Goal: Navigation & Orientation: Find specific page/section

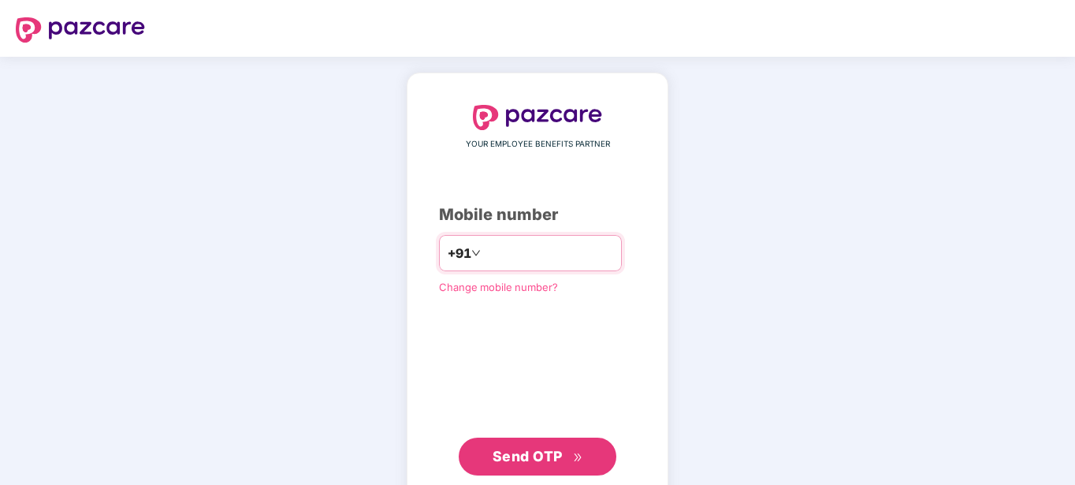
click at [514, 255] on input "number" at bounding box center [548, 252] width 129 height 25
type input "**********"
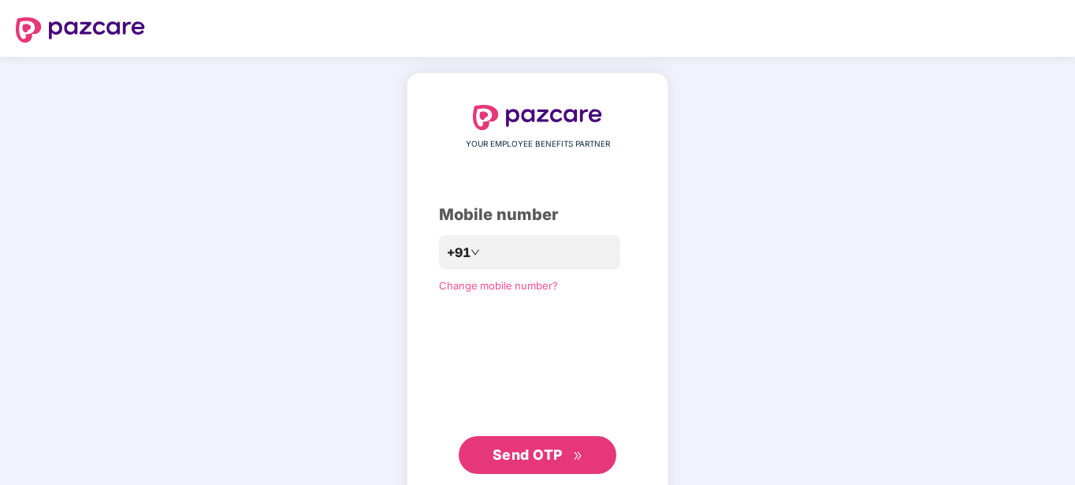
click at [517, 449] on span "Send OTP" at bounding box center [528, 454] width 70 height 17
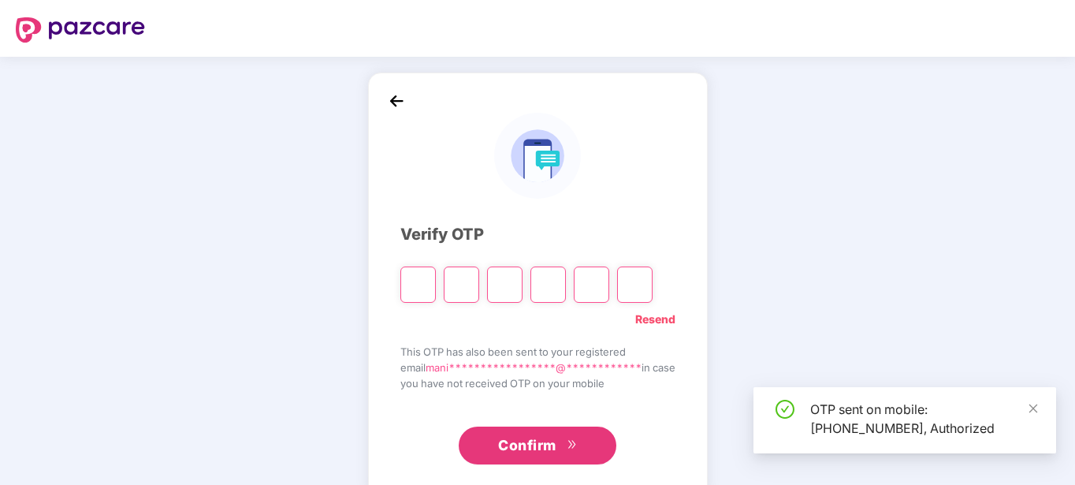
click at [520, 450] on span "Confirm" at bounding box center [527, 445] width 58 height 22
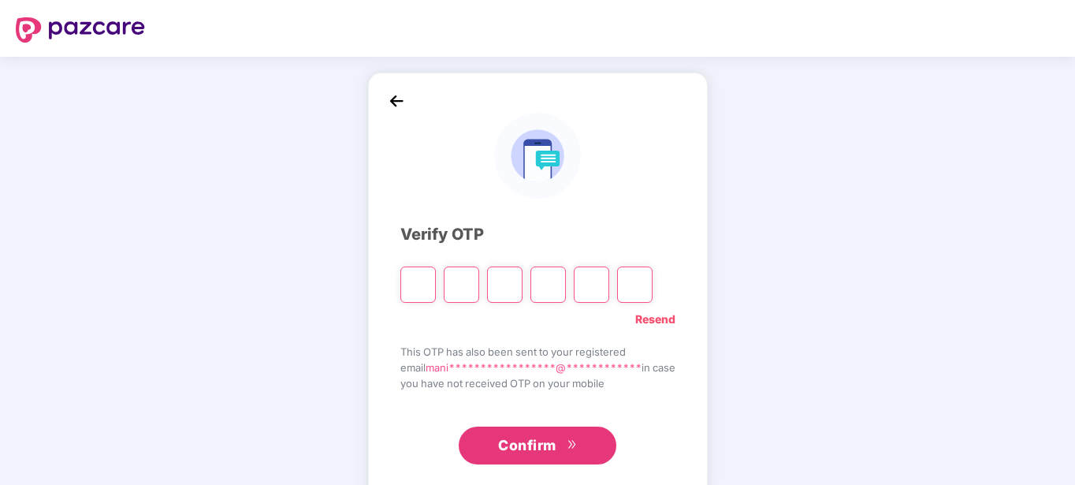
click at [410, 277] on input "Please enter verification code. Digit 1" at bounding box center [417, 284] width 35 height 36
click at [387, 91] on img at bounding box center [397, 101] width 24 height 24
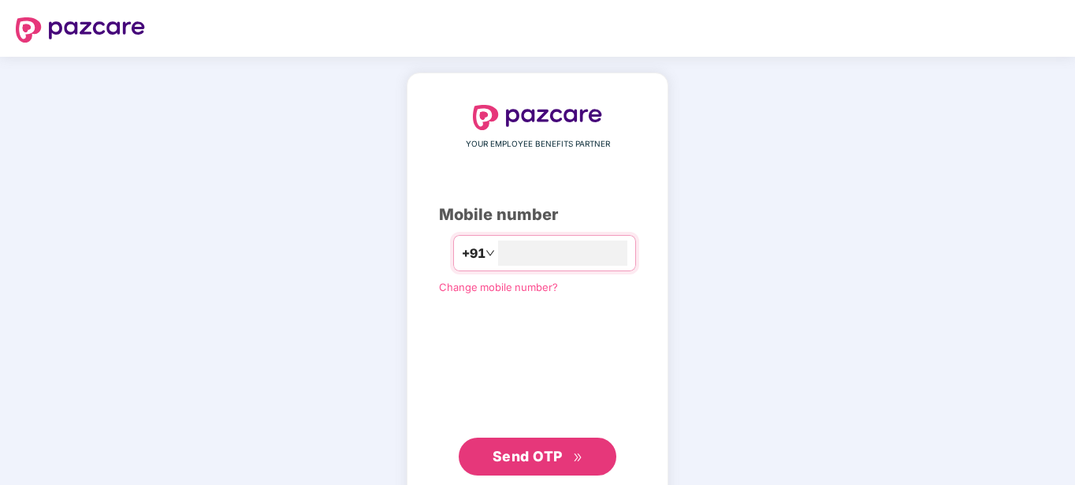
click at [534, 462] on span "Send OTP" at bounding box center [528, 456] width 70 height 17
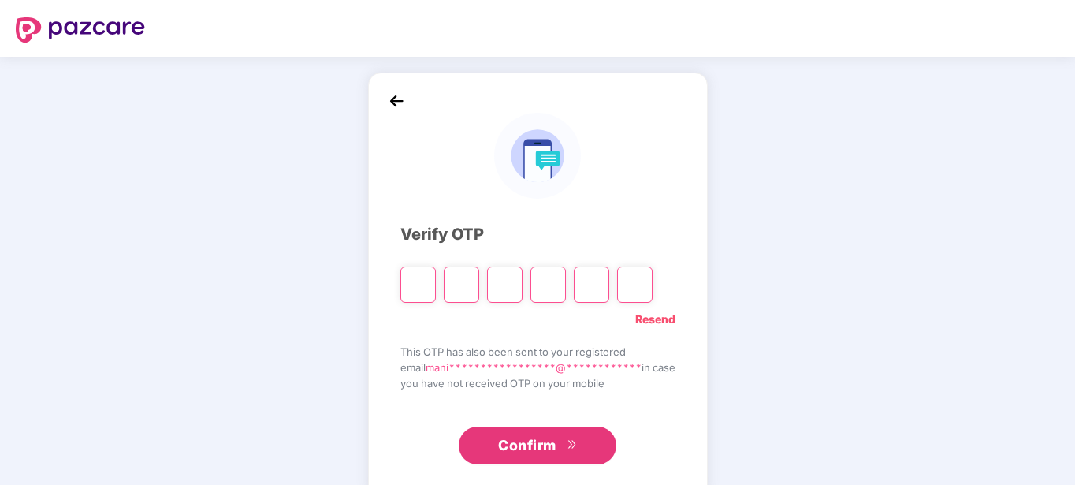
type input "*"
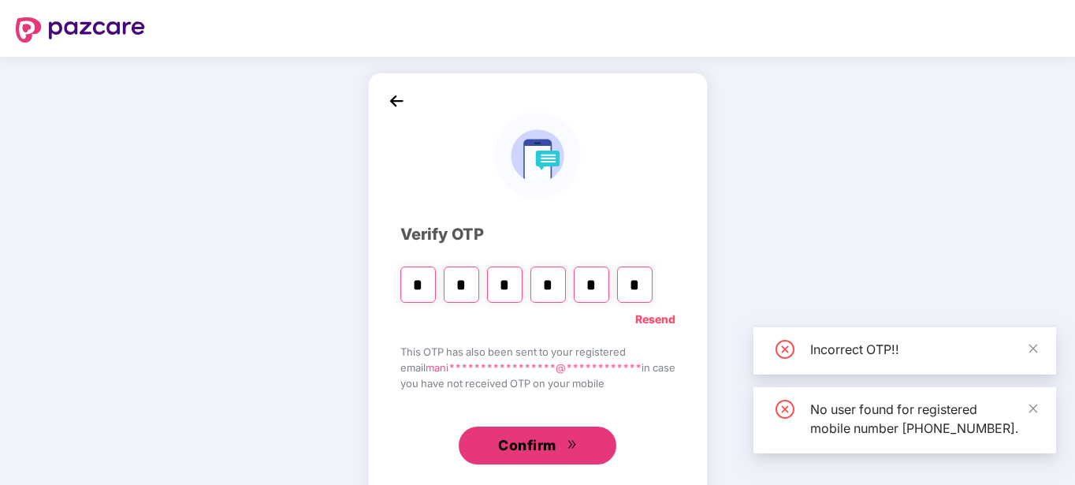
click at [539, 445] on span "Confirm" at bounding box center [527, 445] width 58 height 22
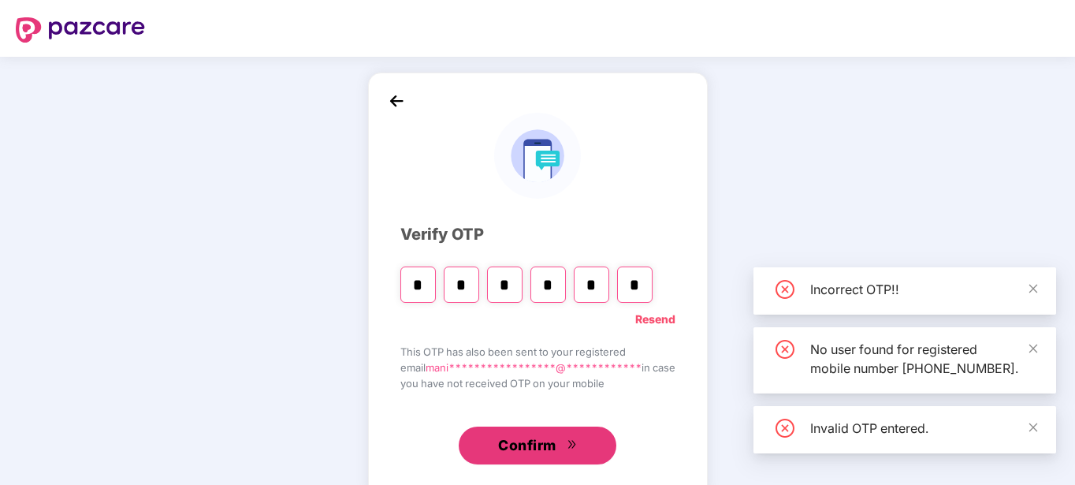
click at [551, 434] on span "Confirm" at bounding box center [527, 445] width 58 height 22
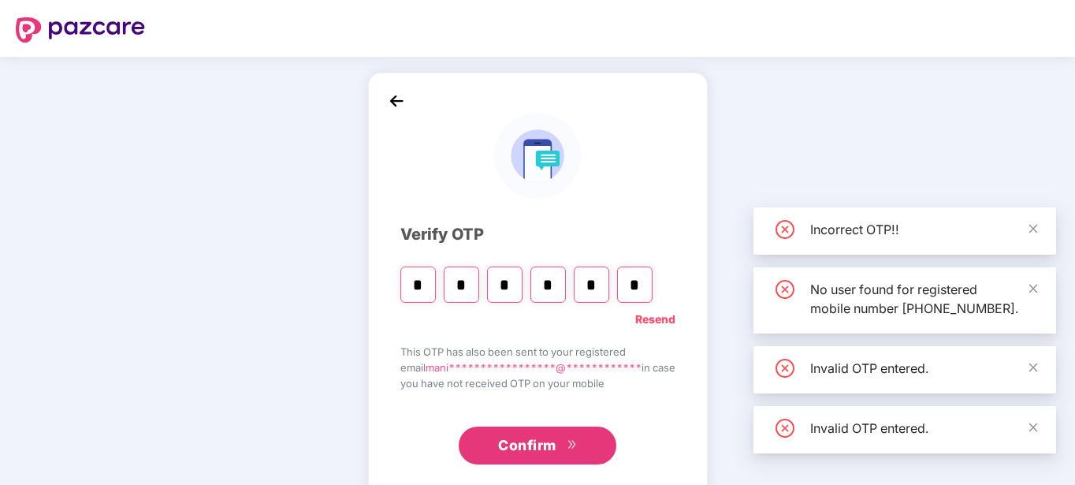
type input "*"
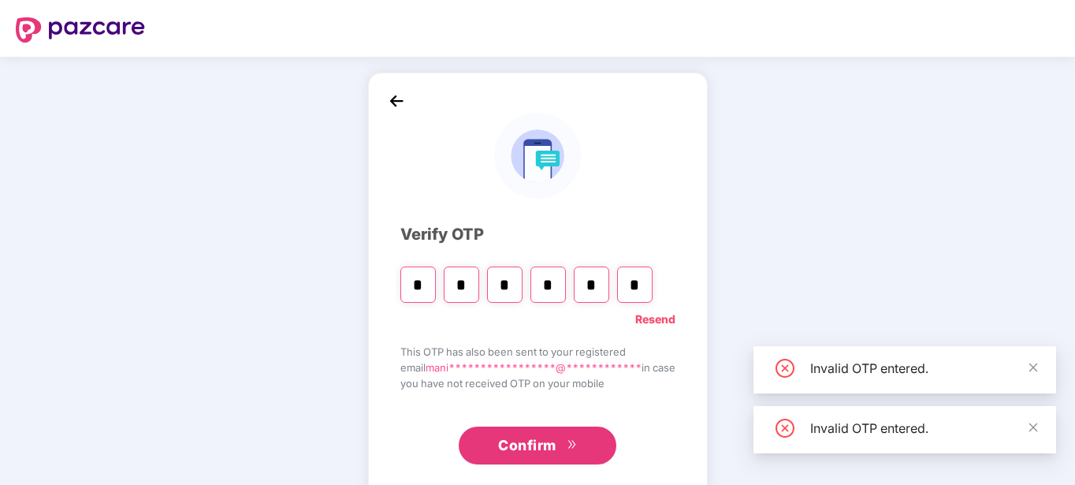
type input "*"
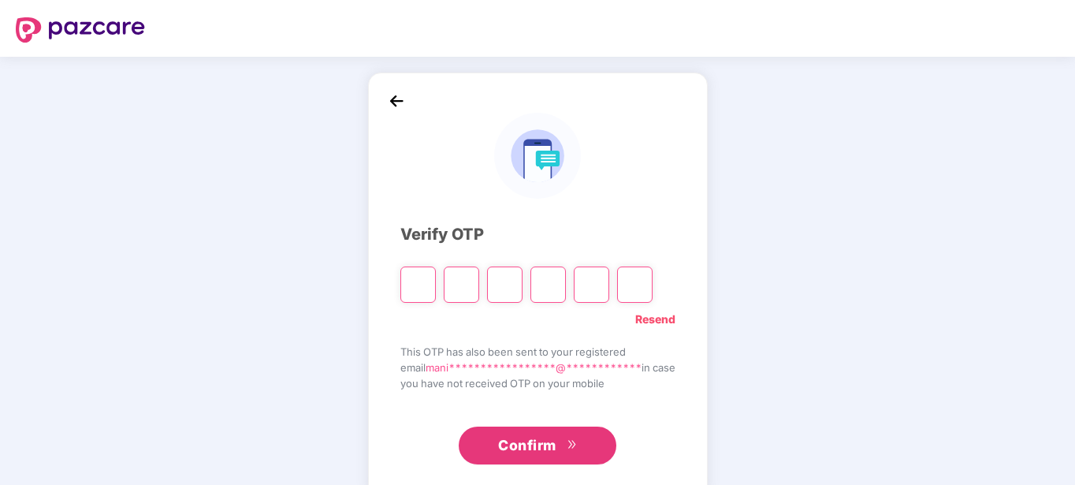
type input "*"
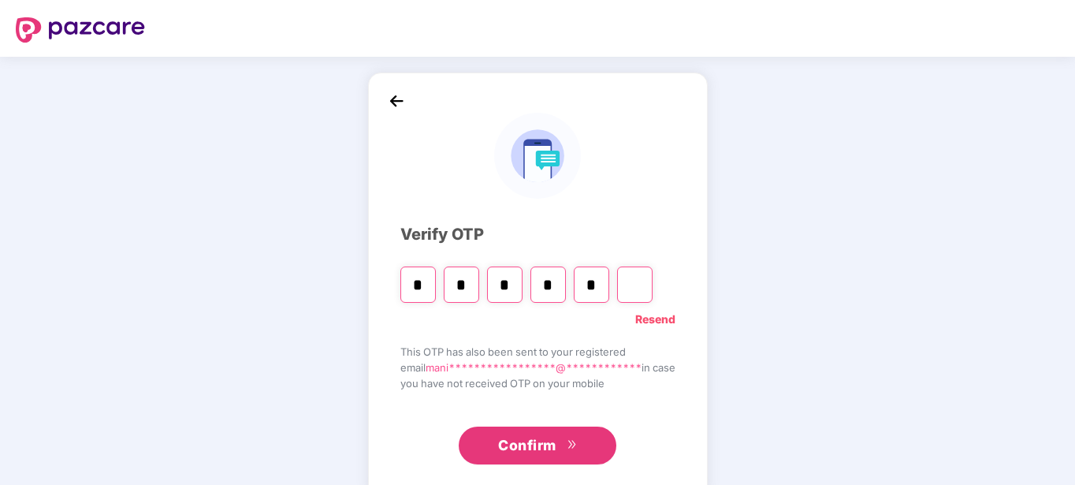
type input "*"
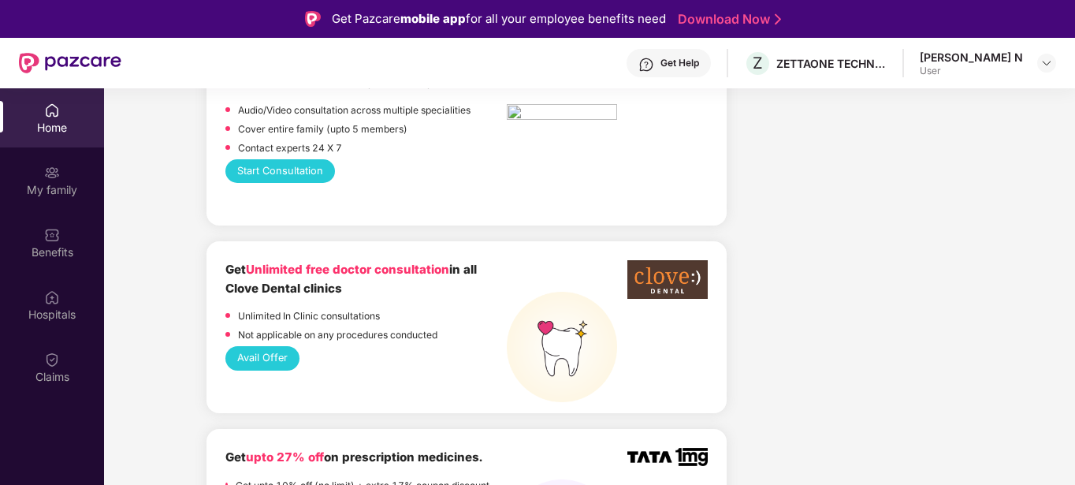
scroll to position [946, 0]
click at [277, 347] on button "Avail Offer" at bounding box center [262, 357] width 74 height 24
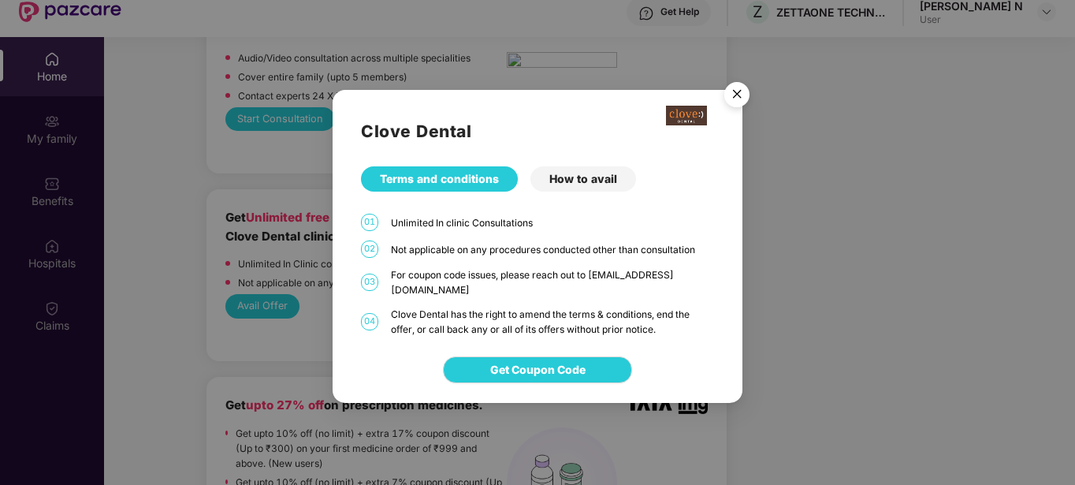
scroll to position [79, 0]
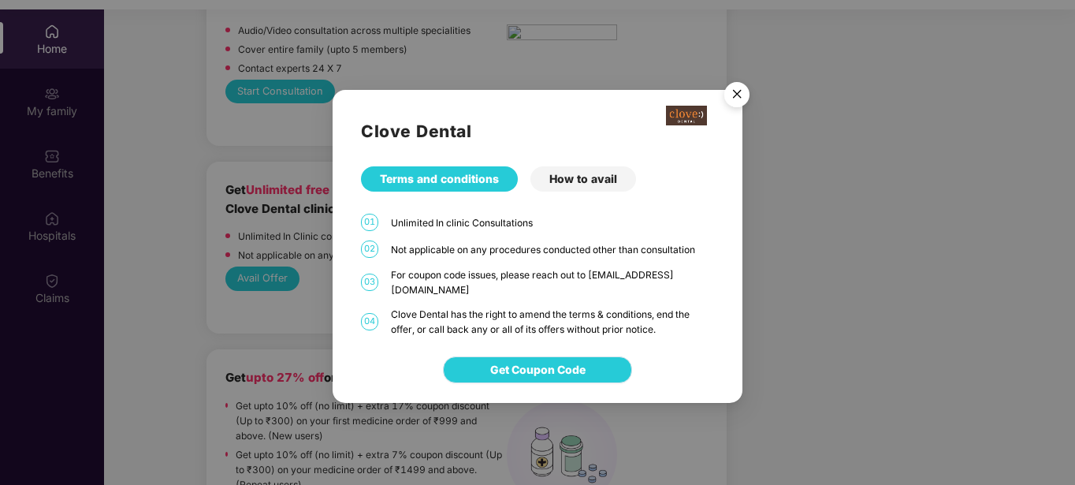
click at [538, 376] on button "Get Coupon Code" at bounding box center [537, 369] width 189 height 27
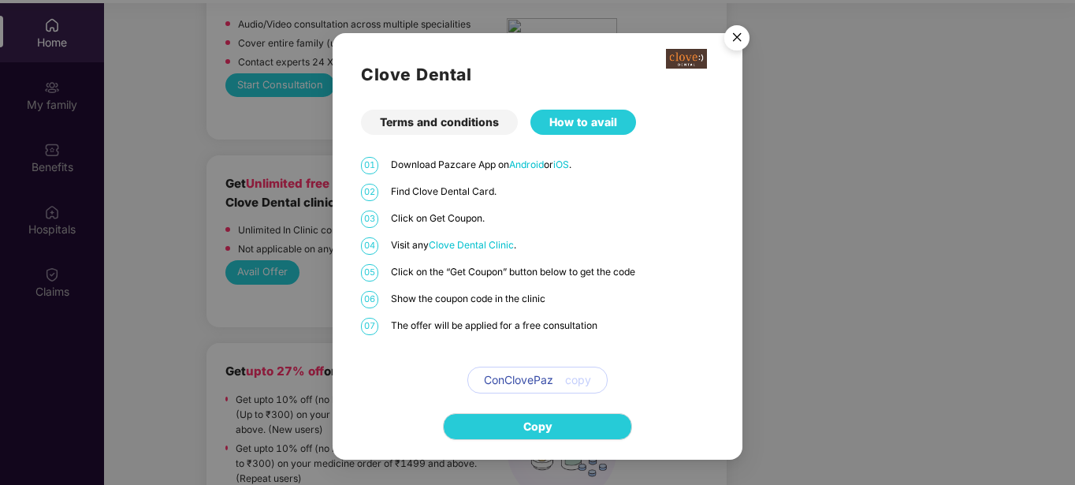
scroll to position [88, 0]
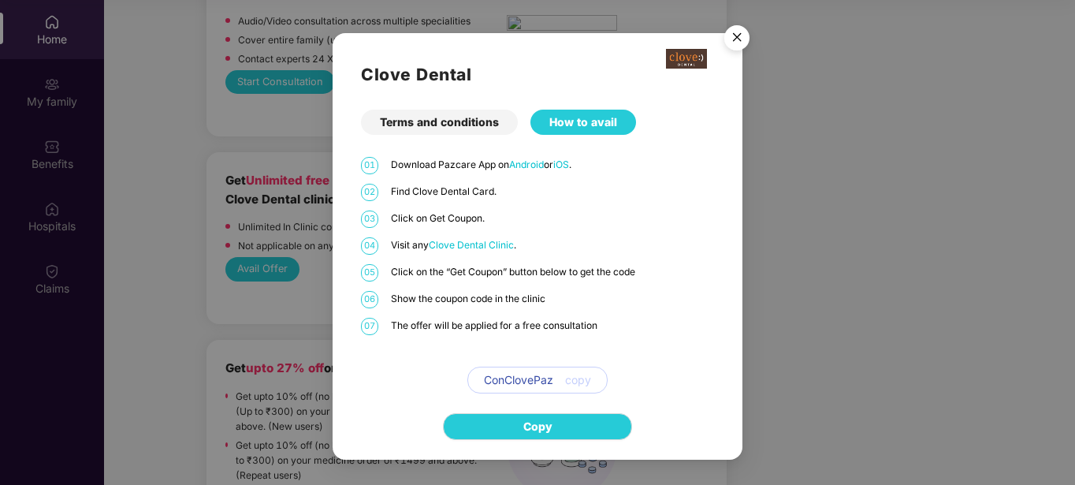
click at [736, 30] on img "Close" at bounding box center [737, 40] width 44 height 44
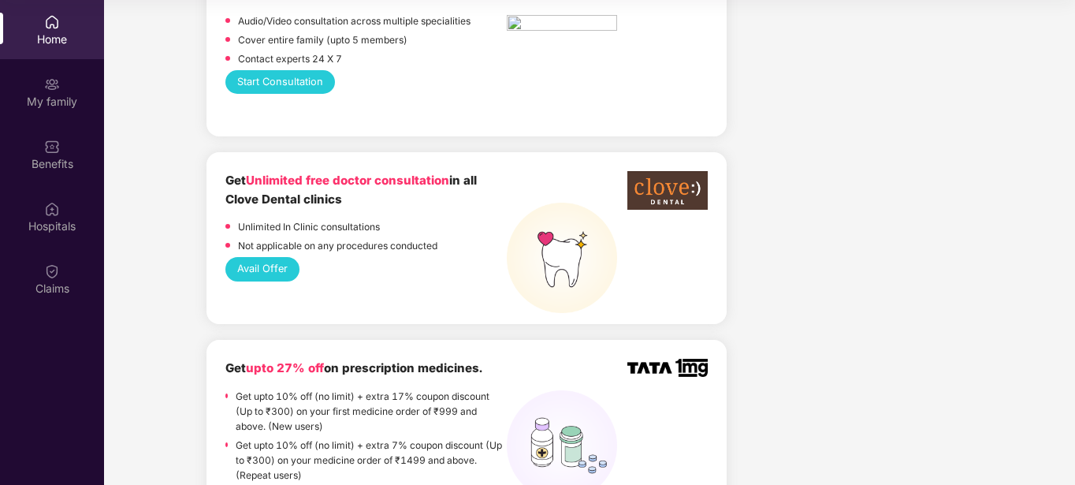
click at [669, 178] on img at bounding box center [668, 190] width 80 height 39
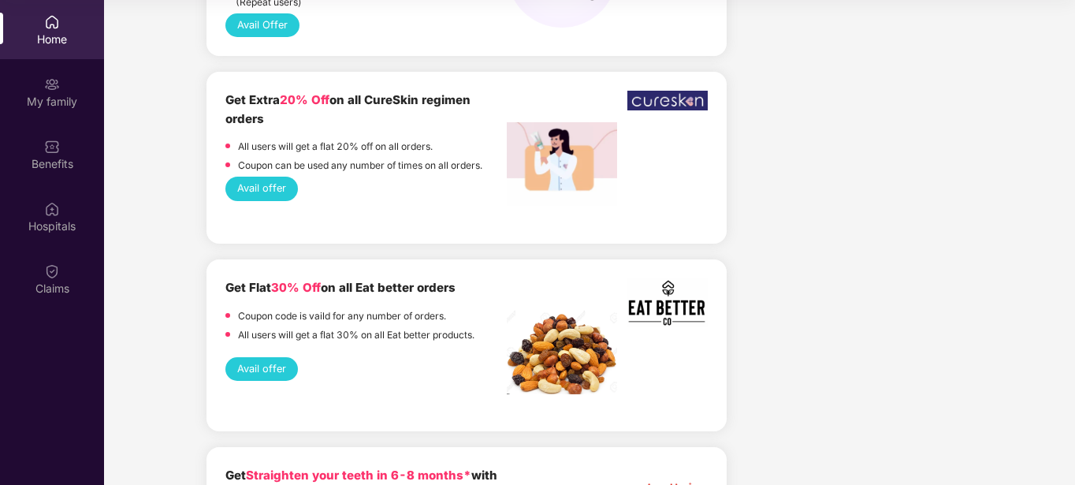
scroll to position [1498, 0]
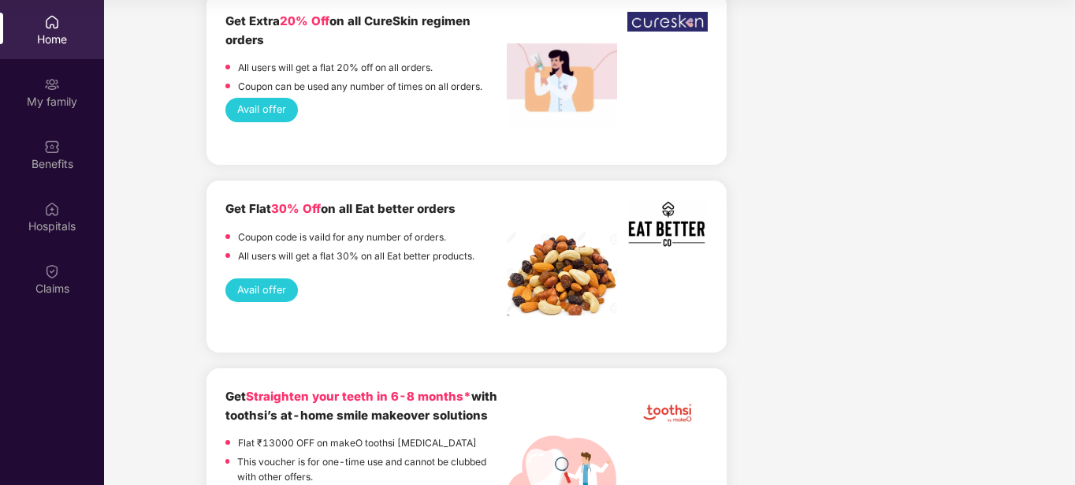
click at [264, 283] on button "Avail offer" at bounding box center [261, 290] width 73 height 24
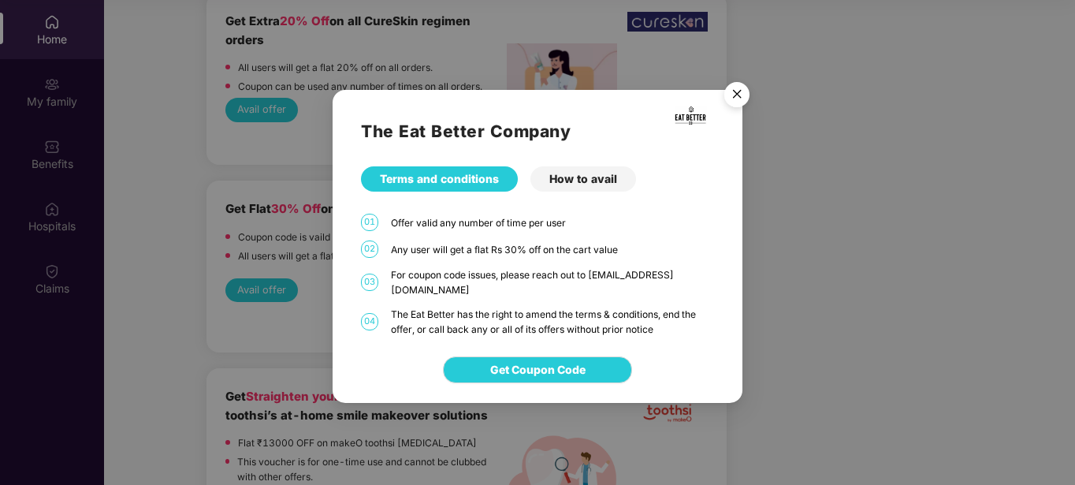
click at [598, 192] on div "How to avail" at bounding box center [584, 178] width 106 height 25
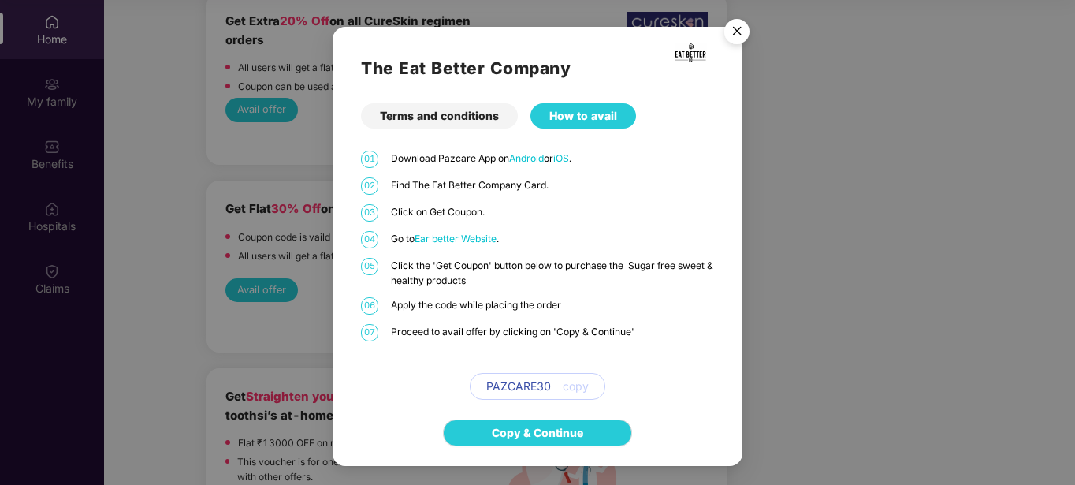
click at [582, 384] on span "copy" at bounding box center [576, 386] width 26 height 17
click at [575, 389] on span "copy" at bounding box center [576, 386] width 26 height 17
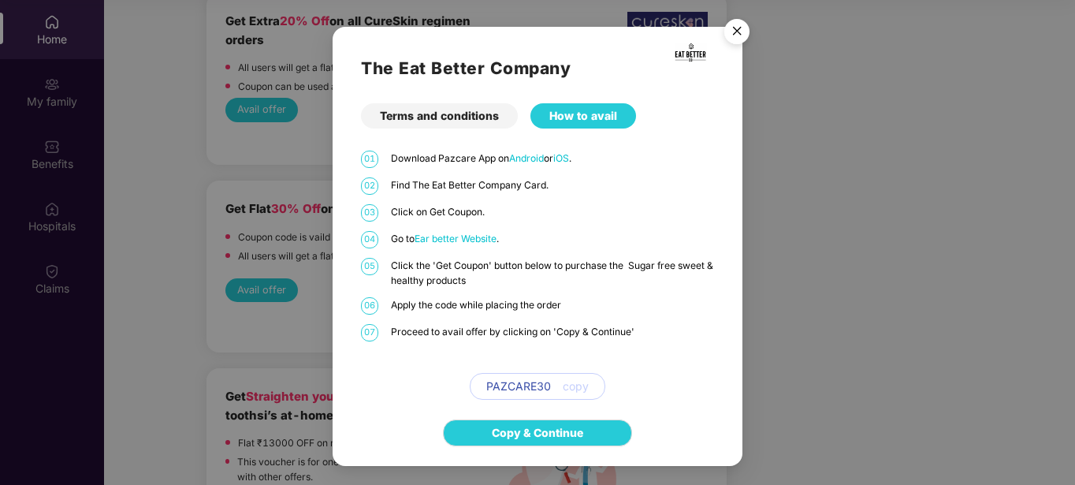
drag, startPoint x: 557, startPoint y: 384, endPoint x: 496, endPoint y: 384, distance: 61.5
click at [496, 384] on div "PAZCARE30 copy" at bounding box center [538, 386] width 136 height 27
drag, startPoint x: 486, startPoint y: 386, endPoint x: 558, endPoint y: 391, distance: 72.7
click at [558, 391] on div "PAZCARE30 copy" at bounding box center [538, 386] width 136 height 27
copy span "PAZCARE30"
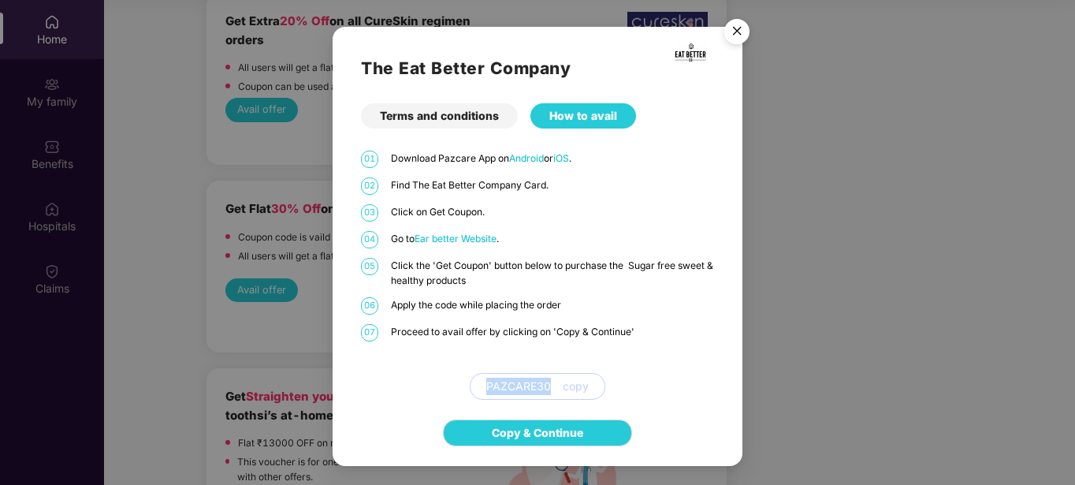
click at [463, 240] on span "Ear better Website" at bounding box center [456, 239] width 82 height 12
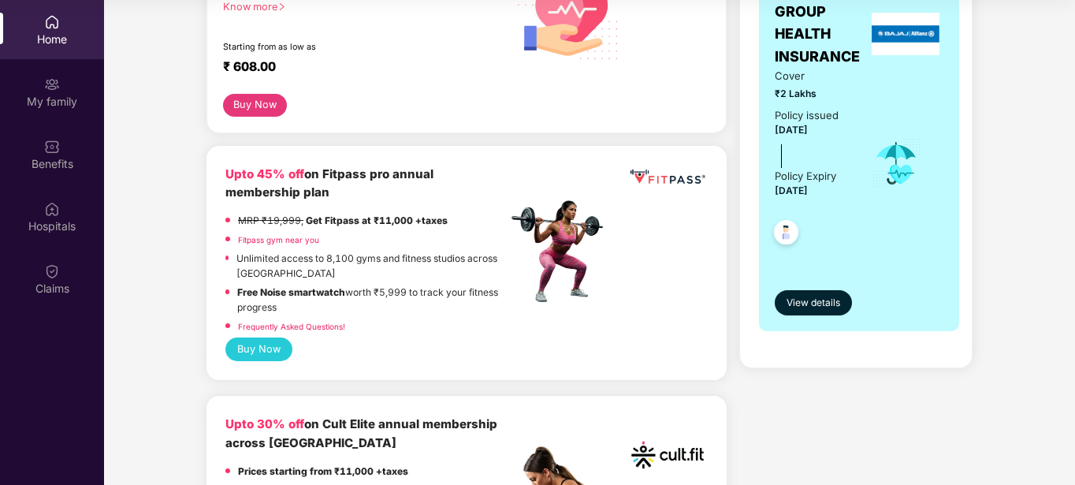
scroll to position [315, 0]
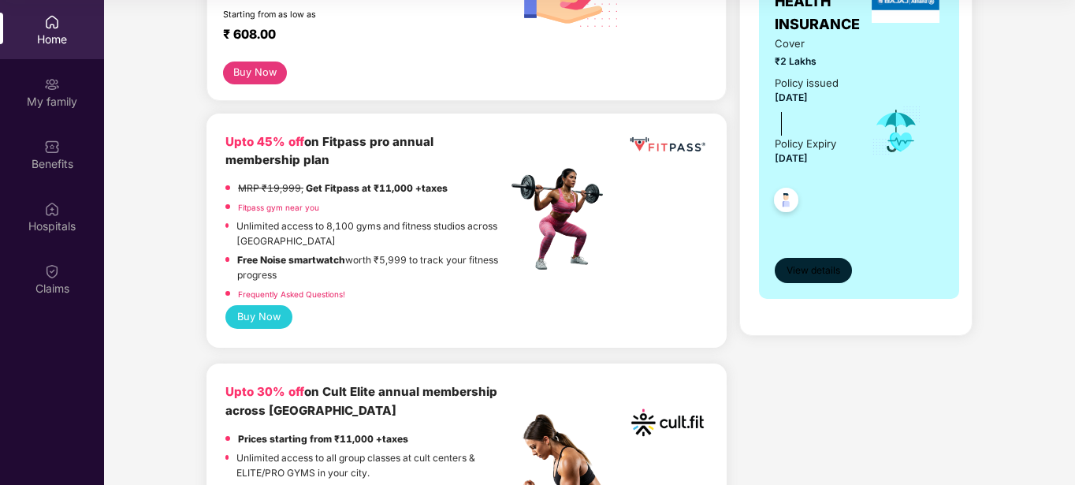
click at [836, 274] on span "View details" at bounding box center [814, 270] width 54 height 15
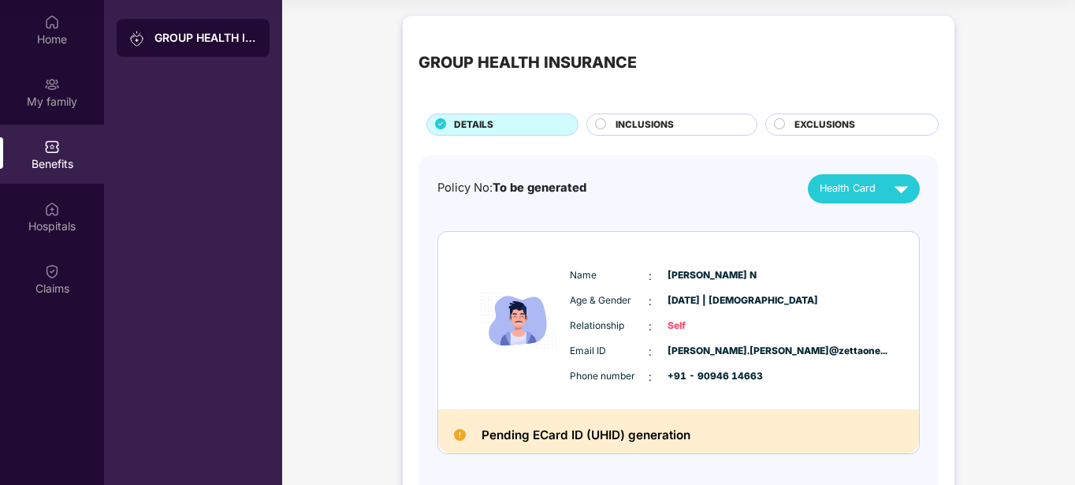
click at [912, 194] on img at bounding box center [902, 189] width 28 height 28
click at [911, 188] on img at bounding box center [902, 189] width 28 height 28
click at [683, 118] on div "INCLUSIONS" at bounding box center [678, 125] width 141 height 17
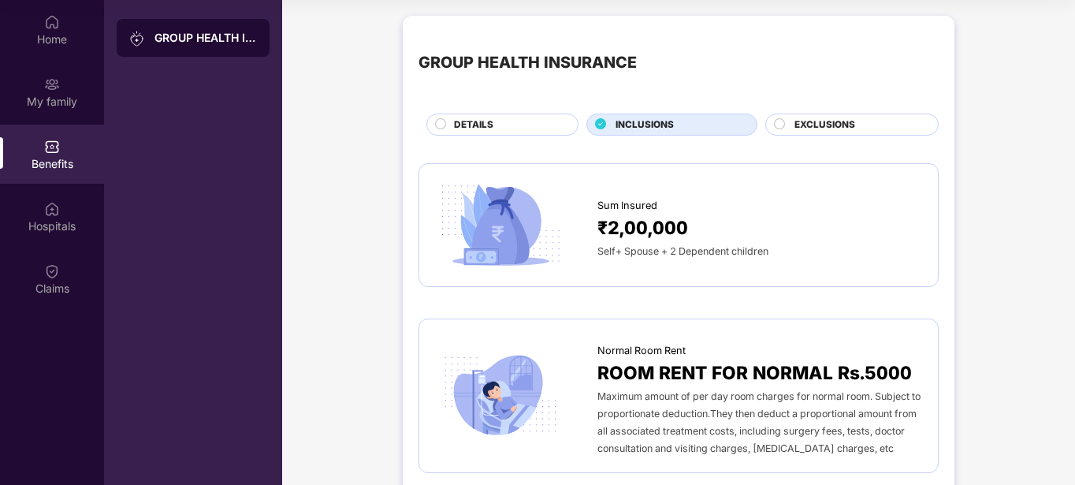
click at [799, 114] on div "EXCLUSIONS" at bounding box center [851, 125] width 173 height 22
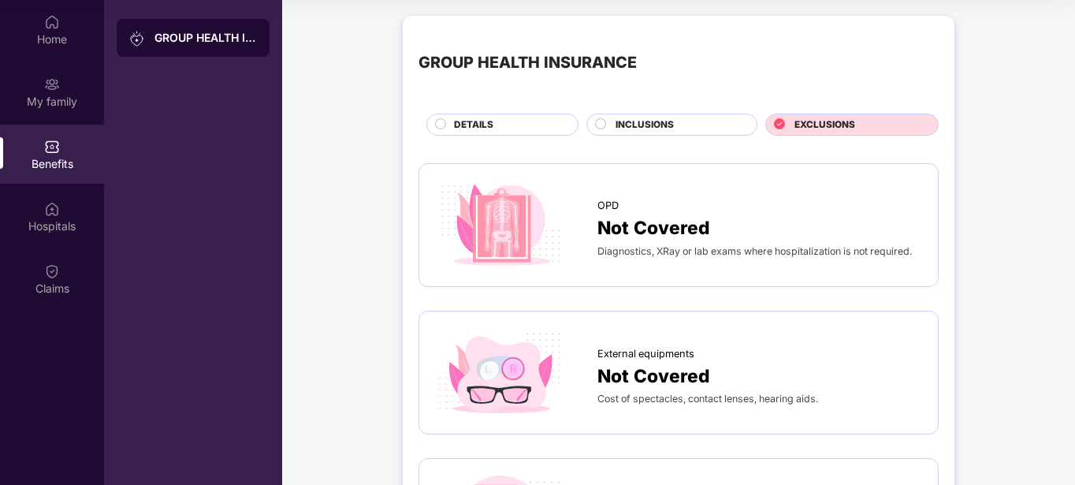
click at [545, 132] on div "DETAILS" at bounding box center [508, 125] width 124 height 17
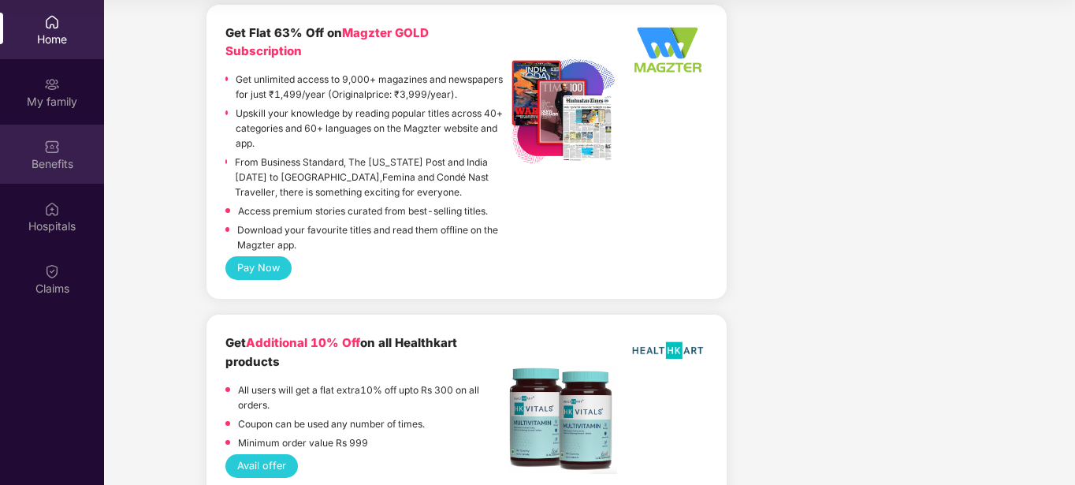
scroll to position [2374, 0]
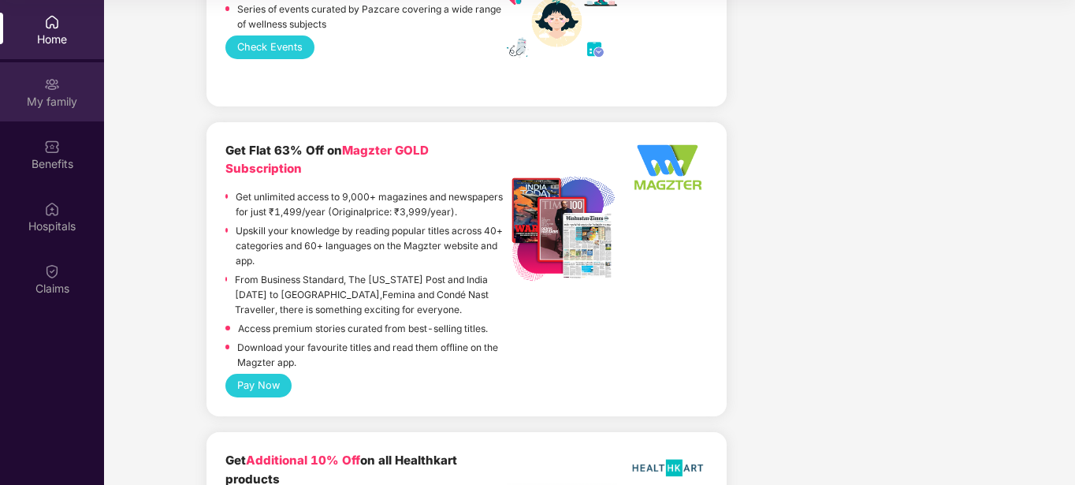
click at [69, 110] on div "My family" at bounding box center [52, 91] width 104 height 59
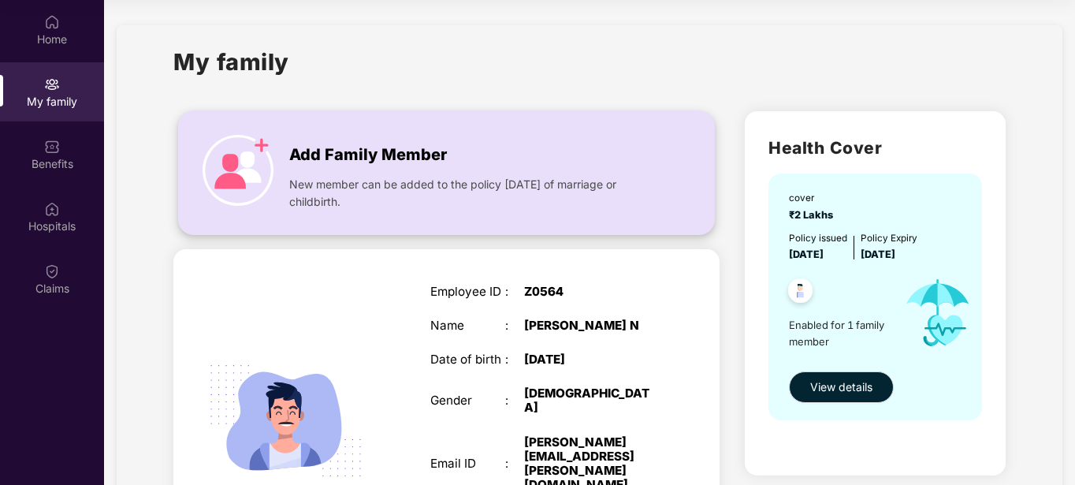
click at [261, 166] on img at bounding box center [238, 170] width 71 height 71
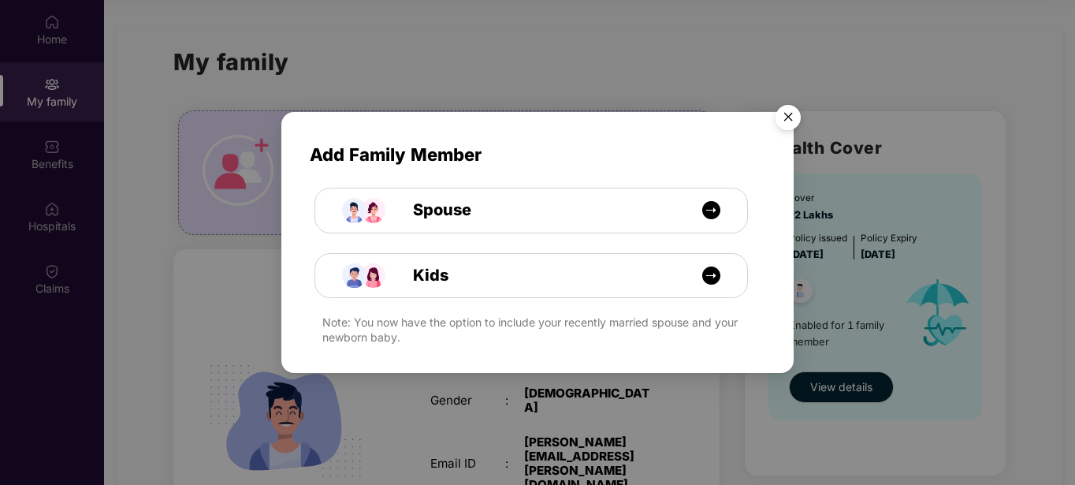
click at [797, 106] on img "Close" at bounding box center [788, 120] width 44 height 44
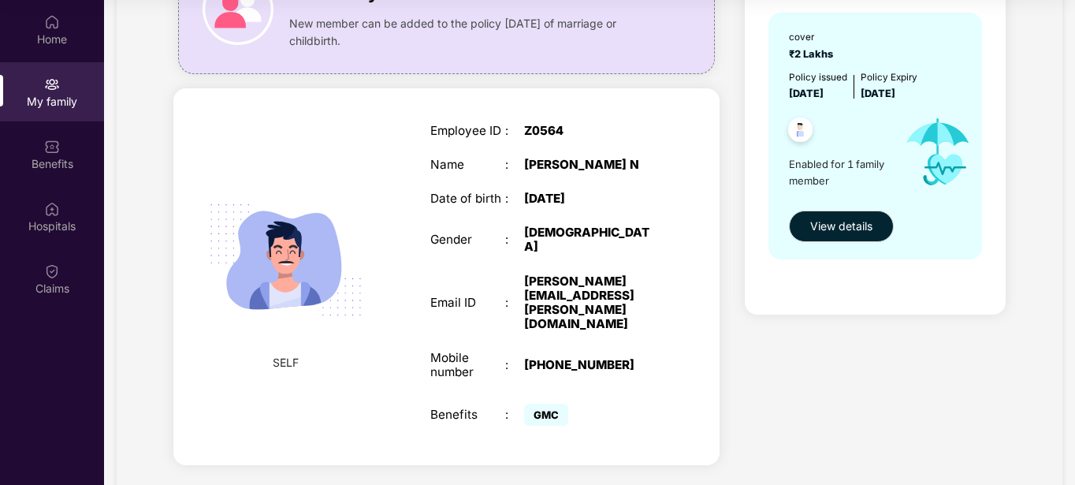
scroll to position [162, 0]
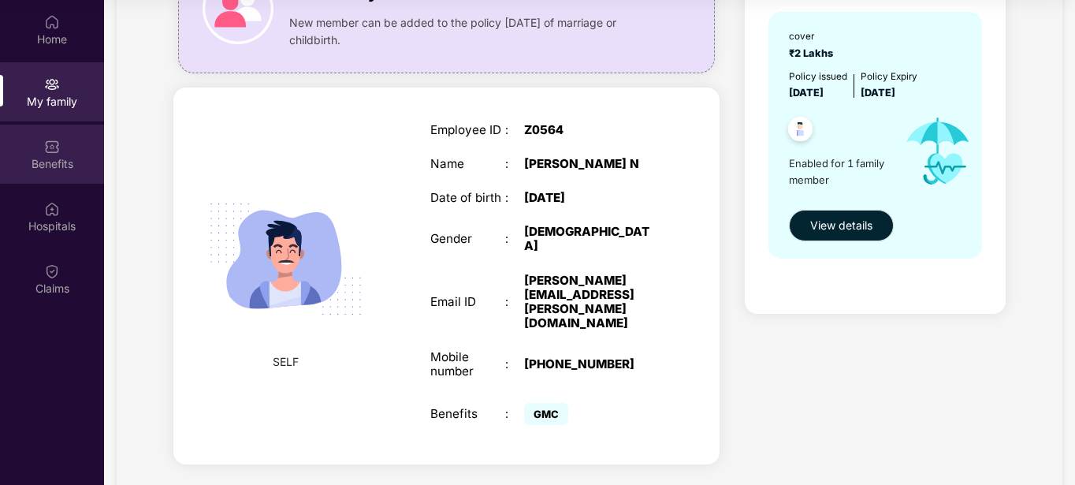
click at [52, 147] on img at bounding box center [52, 147] width 16 height 16
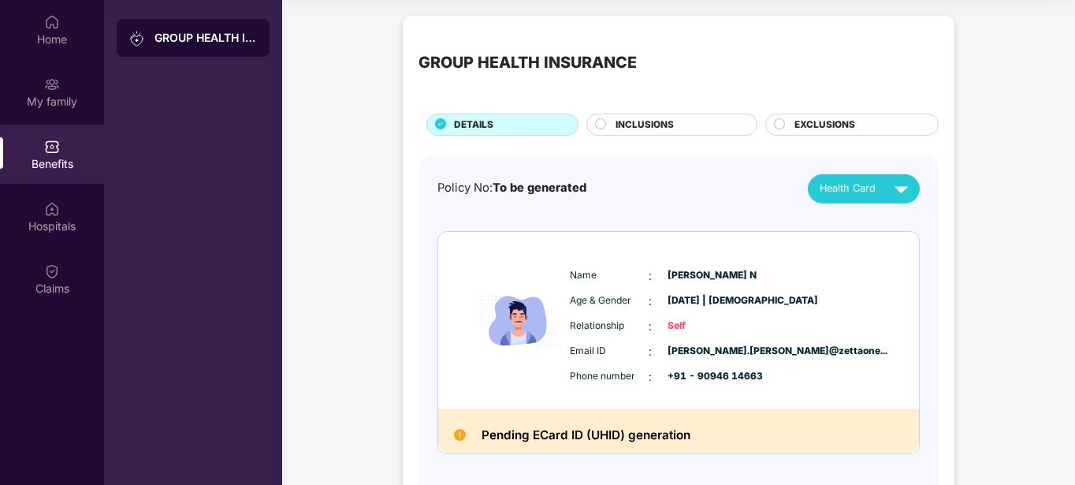
scroll to position [67, 0]
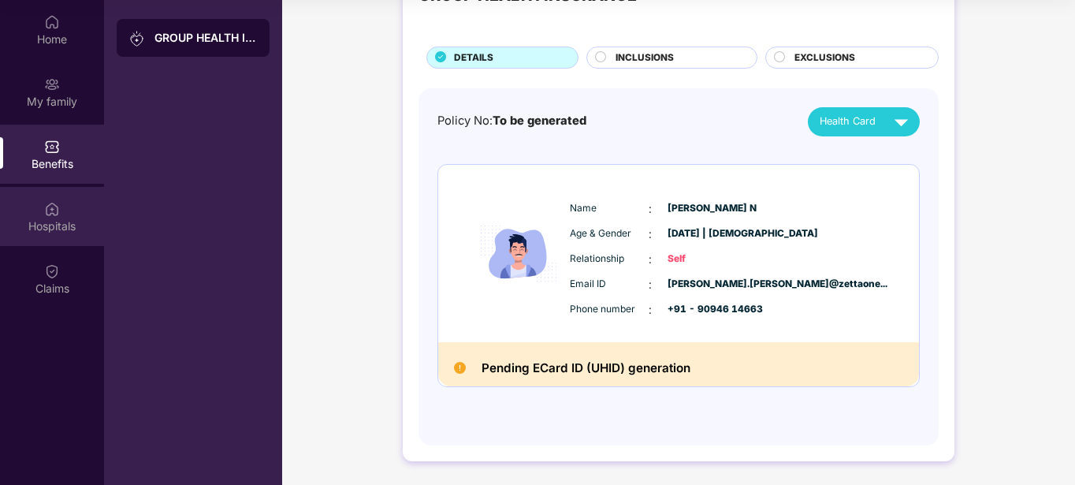
click at [51, 222] on div "Hospitals" at bounding box center [52, 226] width 104 height 16
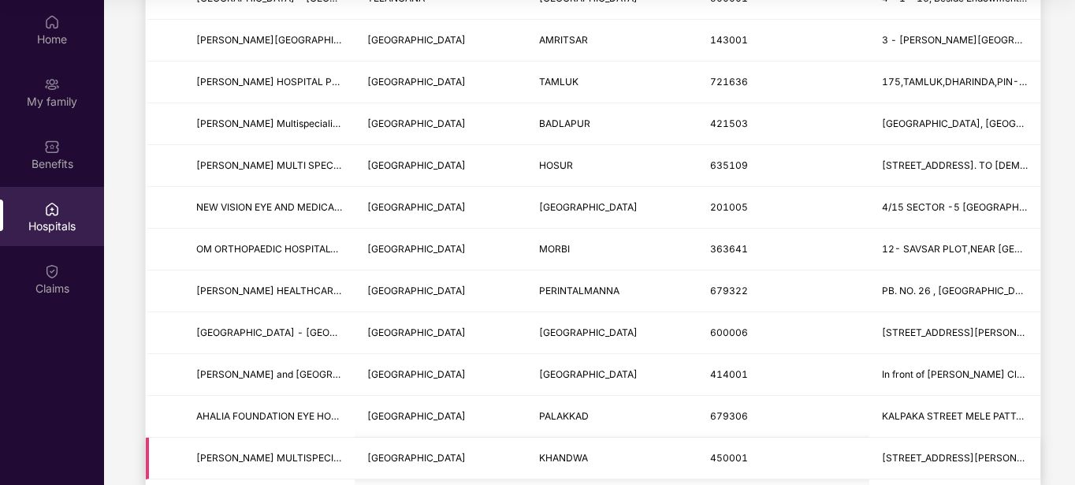
scroll to position [552, 0]
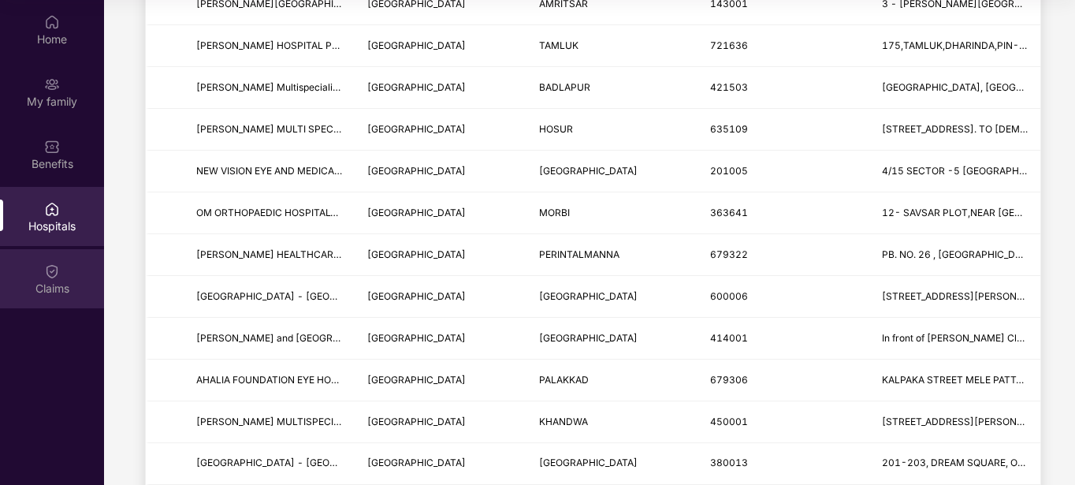
click at [9, 260] on div "Claims" at bounding box center [52, 278] width 104 height 59
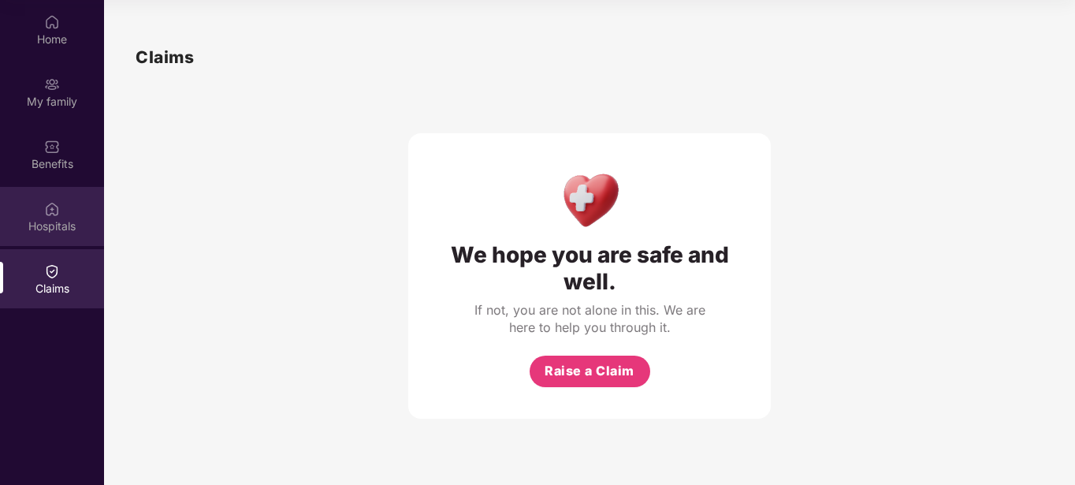
click at [52, 233] on div "Hospitals" at bounding box center [52, 226] width 104 height 16
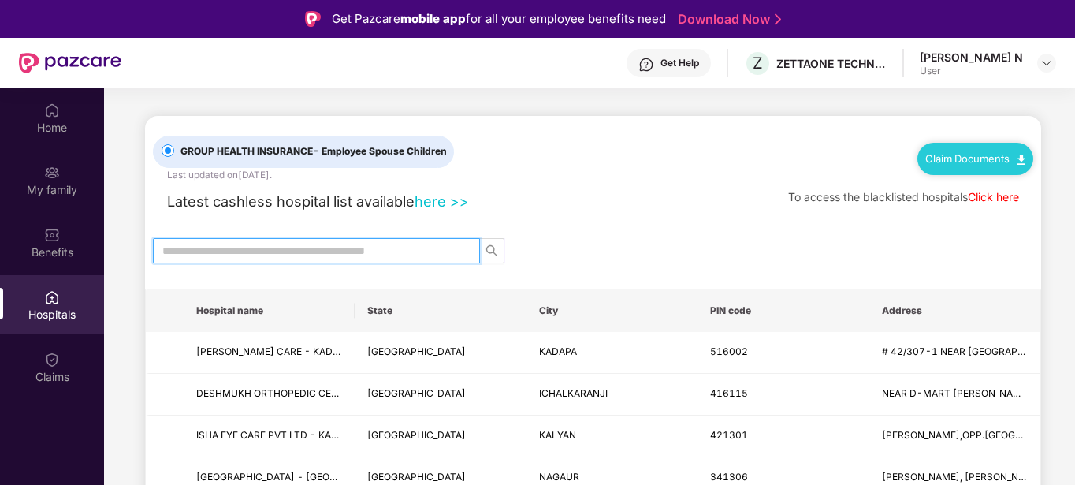
click at [375, 244] on input "text" at bounding box center [310, 250] width 296 height 17
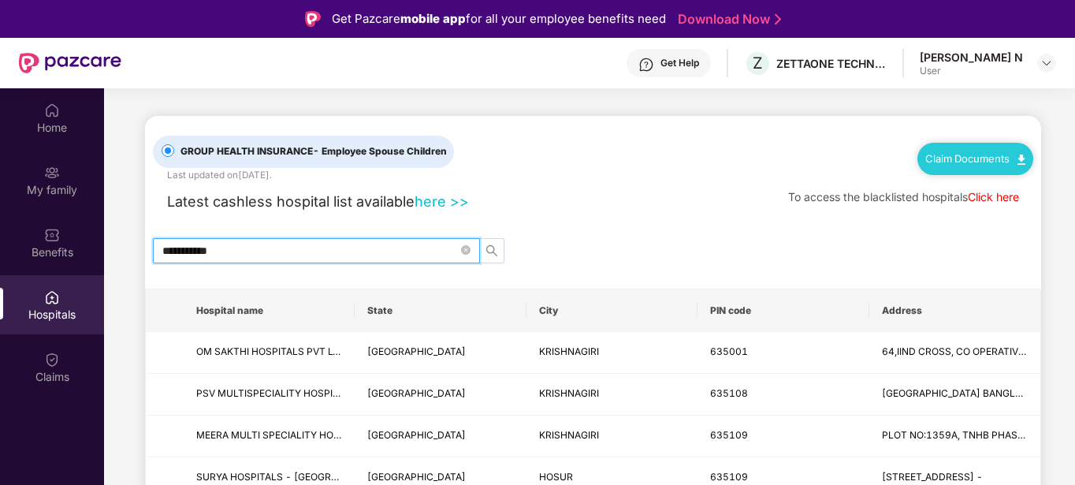
type input "**********"
click at [485, 253] on span "search" at bounding box center [492, 250] width 24 height 13
click at [490, 251] on icon "search" at bounding box center [492, 250] width 13 height 13
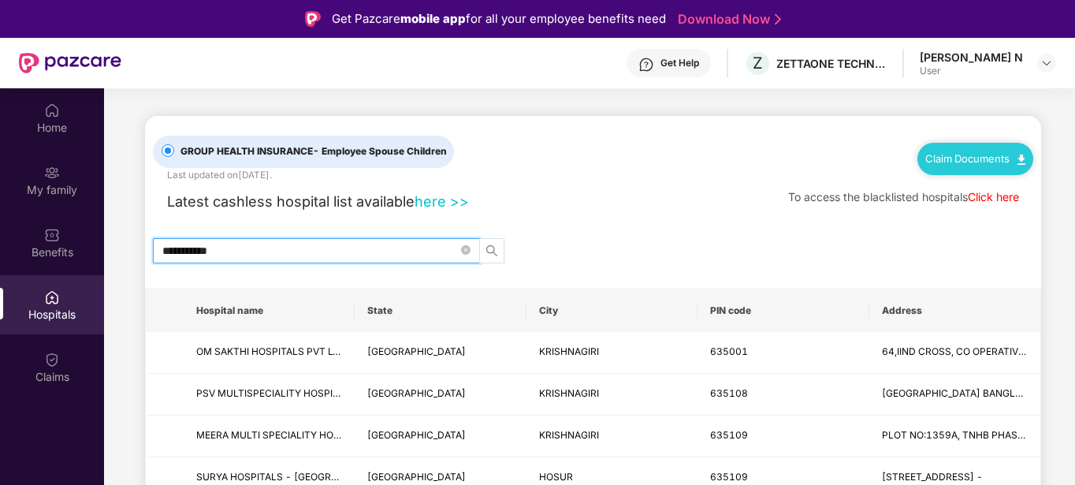
click at [492, 250] on icon "search" at bounding box center [492, 250] width 13 height 13
click at [493, 250] on icon "search" at bounding box center [492, 250] width 13 height 13
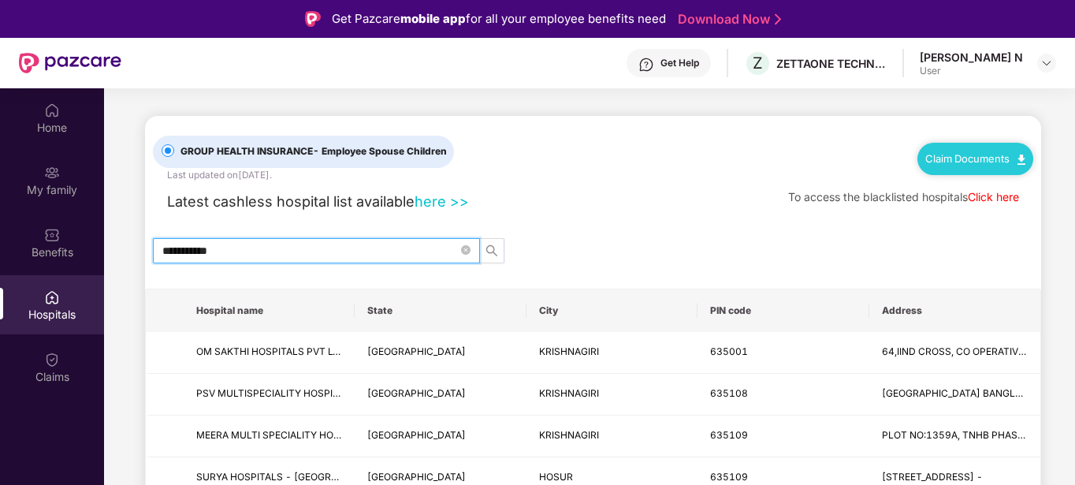
click at [385, 250] on input "**********" at bounding box center [310, 250] width 296 height 17
click at [497, 249] on icon "search" at bounding box center [492, 250] width 13 height 13
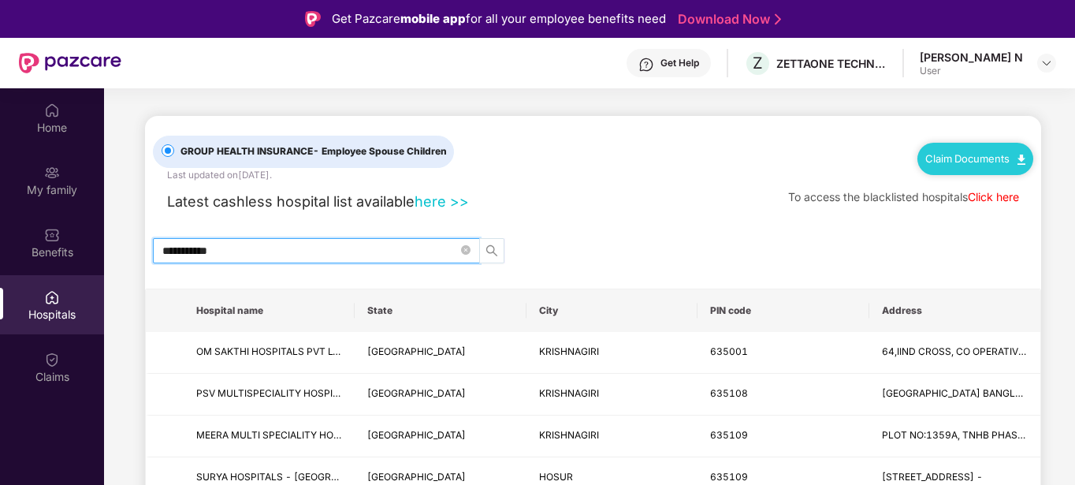
click at [497, 249] on icon "search" at bounding box center [492, 250] width 13 height 13
click at [359, 249] on input "**********" at bounding box center [310, 250] width 296 height 17
click at [358, 249] on input "**********" at bounding box center [310, 250] width 296 height 17
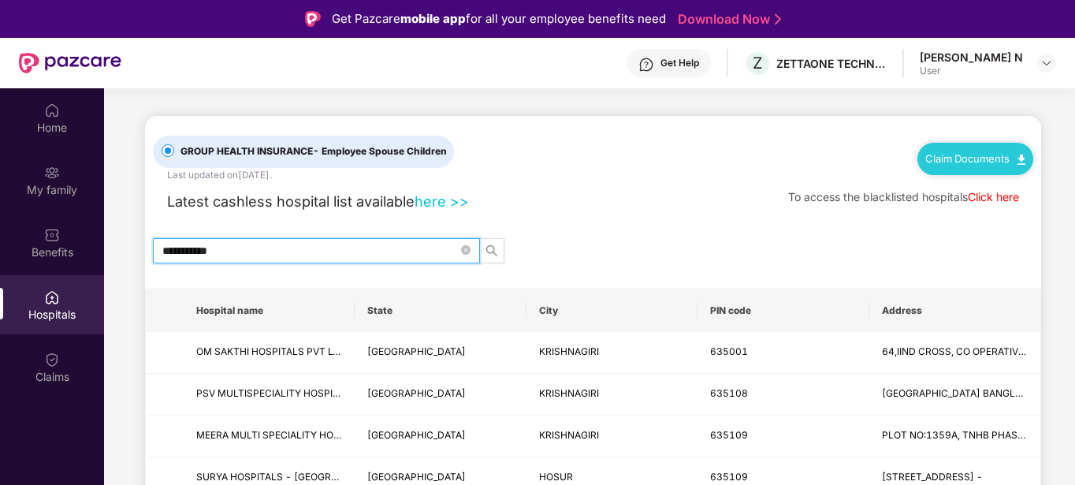
click at [358, 249] on input "**********" at bounding box center [310, 250] width 296 height 17
click at [504, 252] on button "button" at bounding box center [491, 250] width 25 height 25
click at [349, 255] on input "**********" at bounding box center [310, 250] width 296 height 17
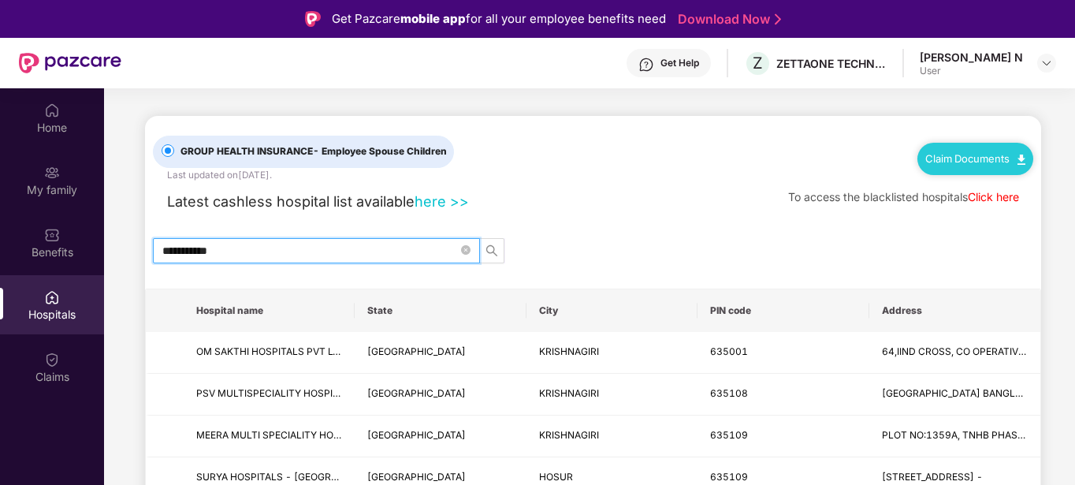
click at [349, 255] on input "**********" at bounding box center [310, 250] width 296 height 17
click at [280, 254] on input "**********" at bounding box center [310, 250] width 296 height 17
click at [277, 254] on input "**********" at bounding box center [310, 250] width 296 height 17
click at [61, 136] on div "Home" at bounding box center [52, 117] width 104 height 59
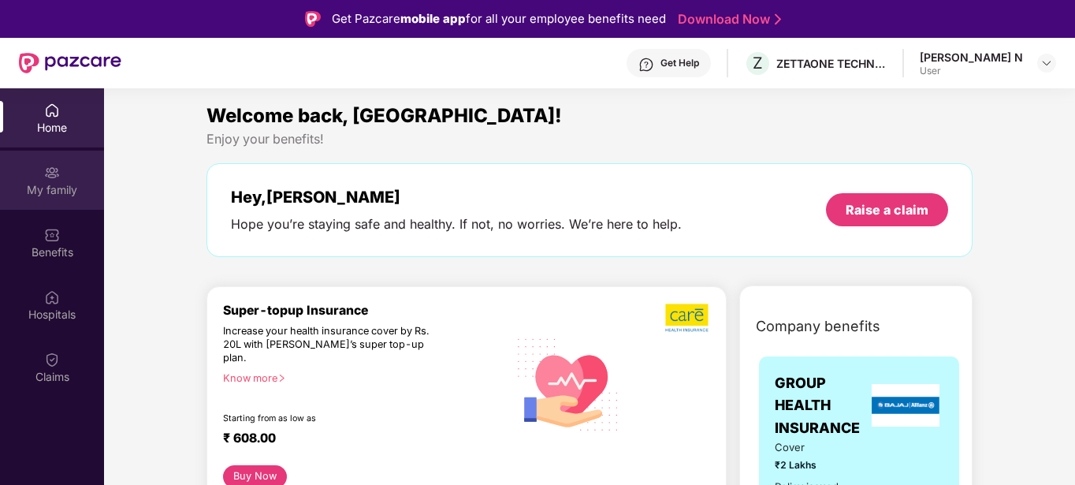
click at [39, 176] on div "My family" at bounding box center [52, 180] width 104 height 59
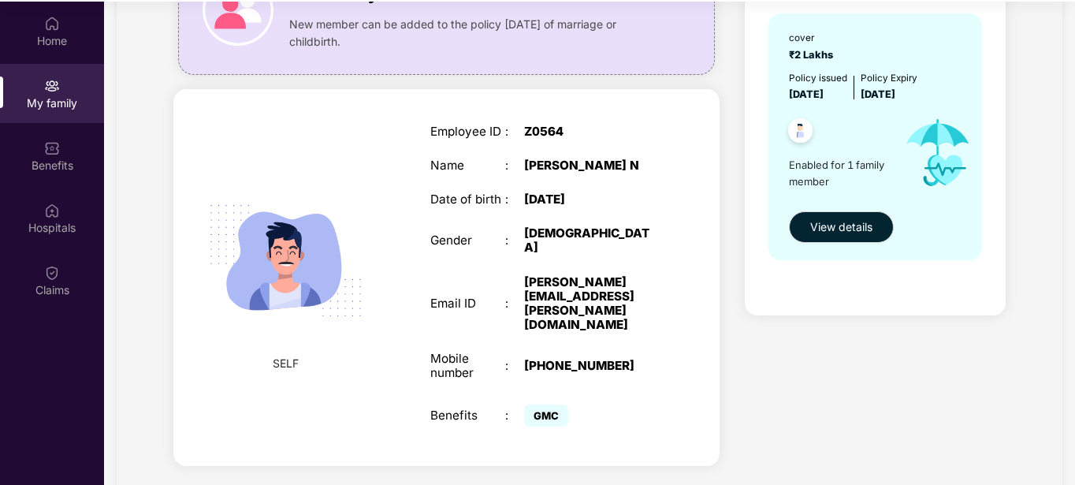
scroll to position [88, 0]
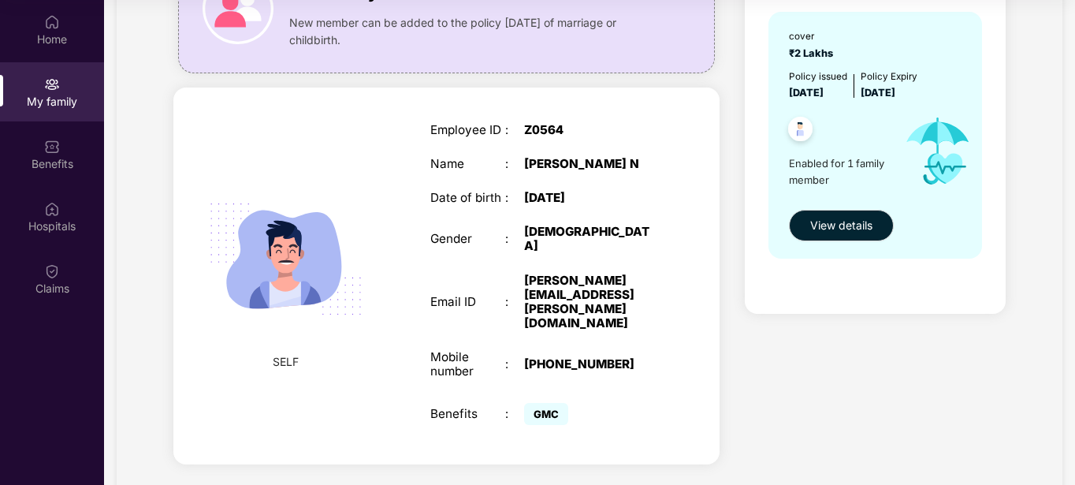
click at [281, 252] on img at bounding box center [286, 259] width 188 height 188
click at [281, 251] on img at bounding box center [286, 259] width 188 height 188
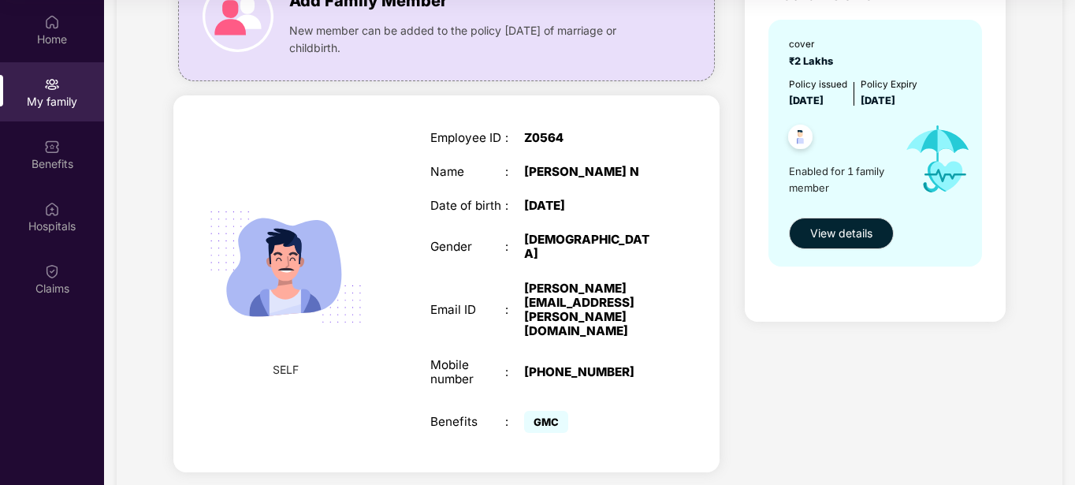
scroll to position [162, 0]
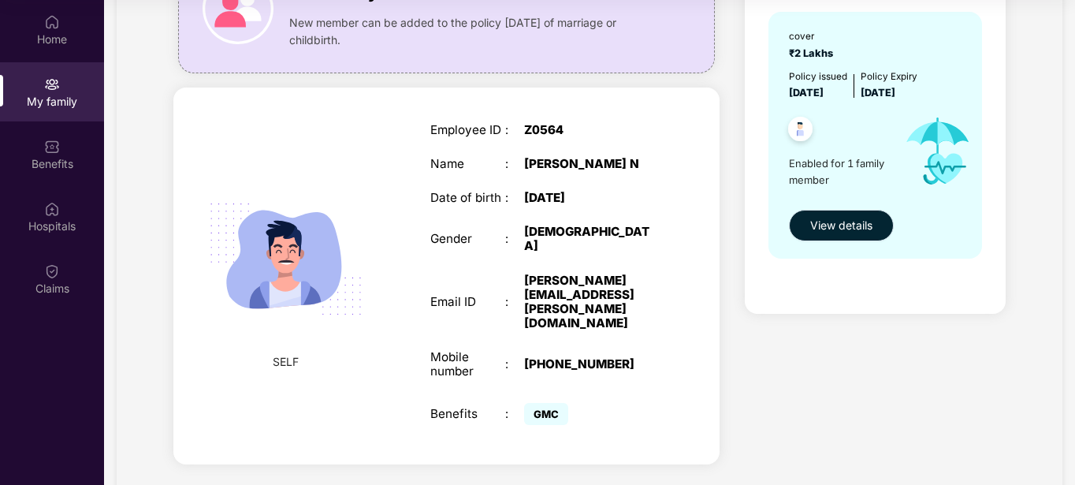
click at [827, 223] on span "View details" at bounding box center [841, 225] width 62 height 17
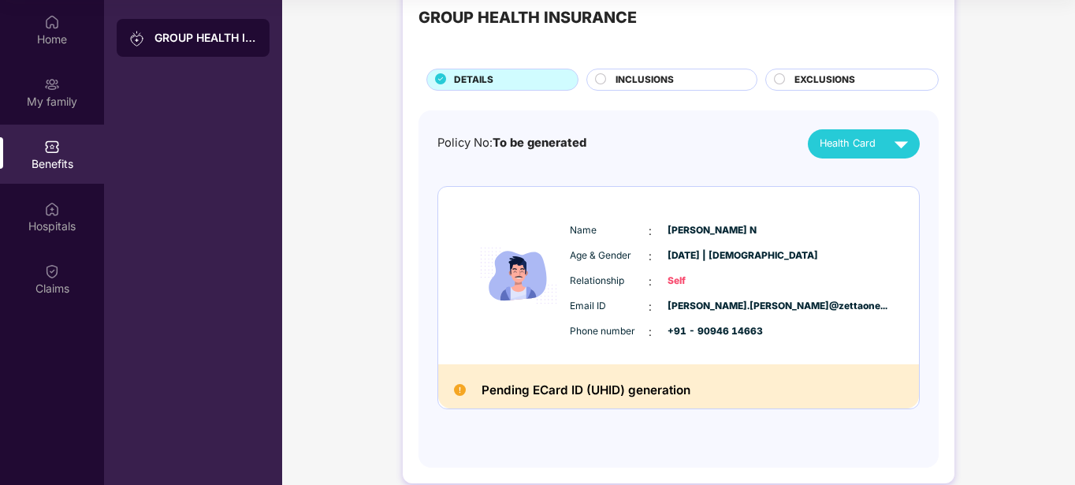
scroll to position [67, 0]
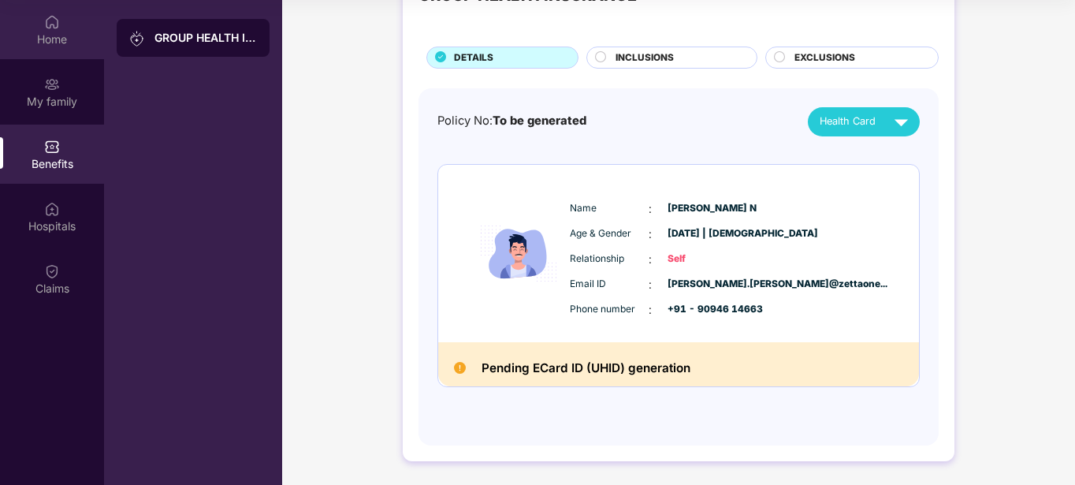
click at [65, 36] on div "Home" at bounding box center [52, 39] width 104 height 16
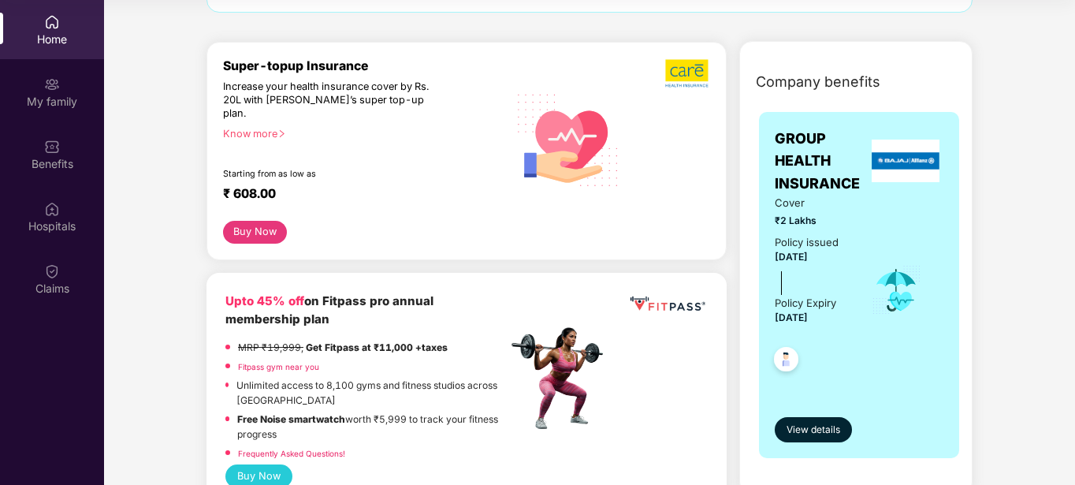
scroll to position [158, 0]
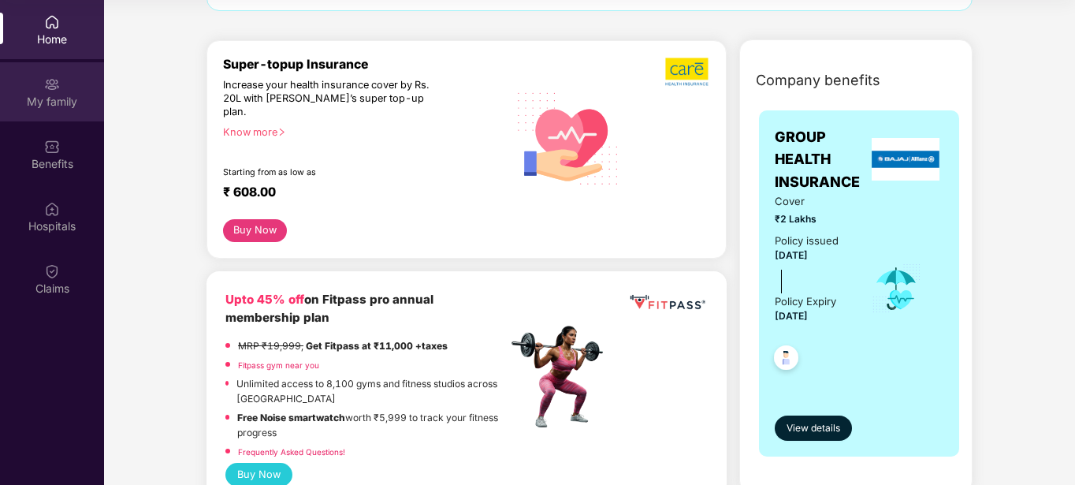
click at [49, 106] on div "My family" at bounding box center [52, 102] width 104 height 16
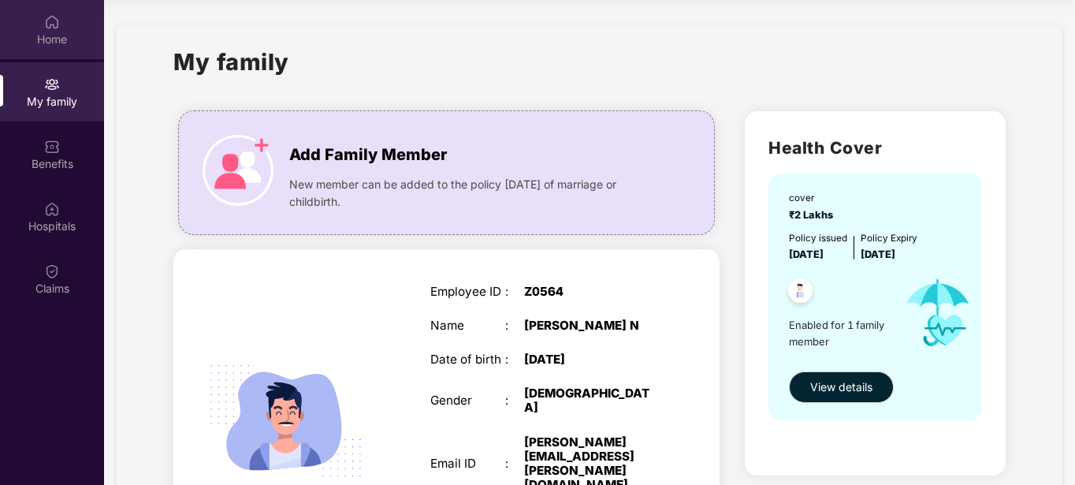
click at [50, 30] on div "Home" at bounding box center [52, 29] width 104 height 59
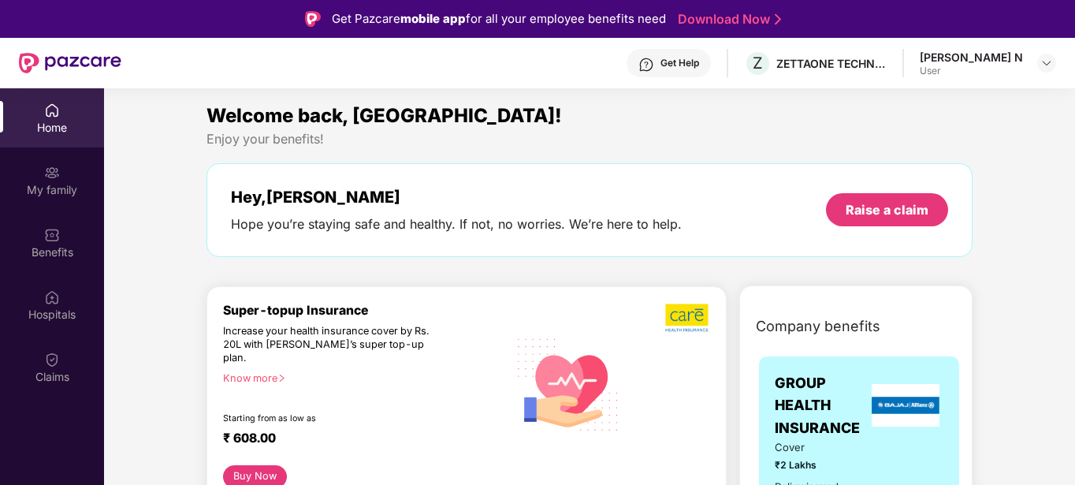
click at [45, 116] on img at bounding box center [52, 110] width 16 height 16
click at [61, 314] on div "Hospitals" at bounding box center [52, 315] width 104 height 16
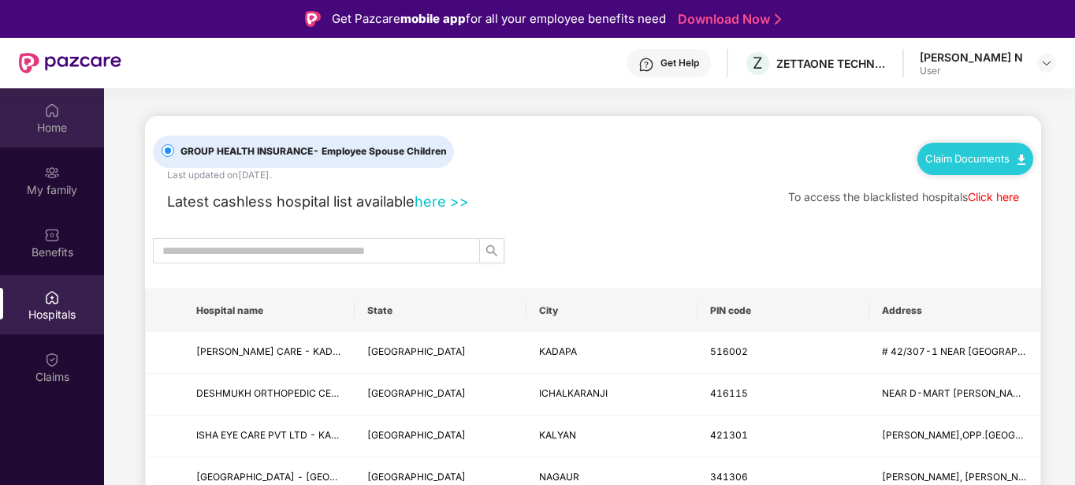
click at [70, 133] on div "Home" at bounding box center [52, 128] width 104 height 16
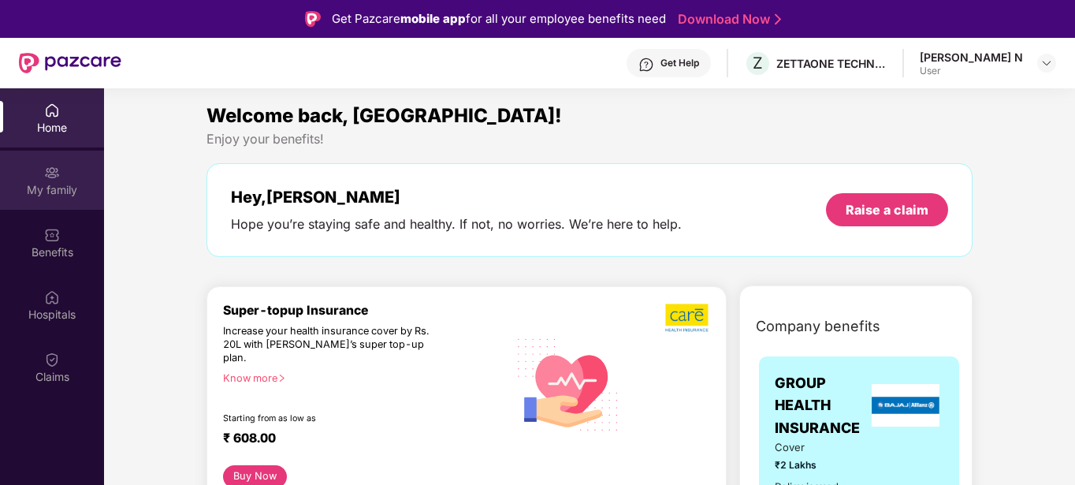
click at [38, 157] on div "My family" at bounding box center [52, 180] width 104 height 59
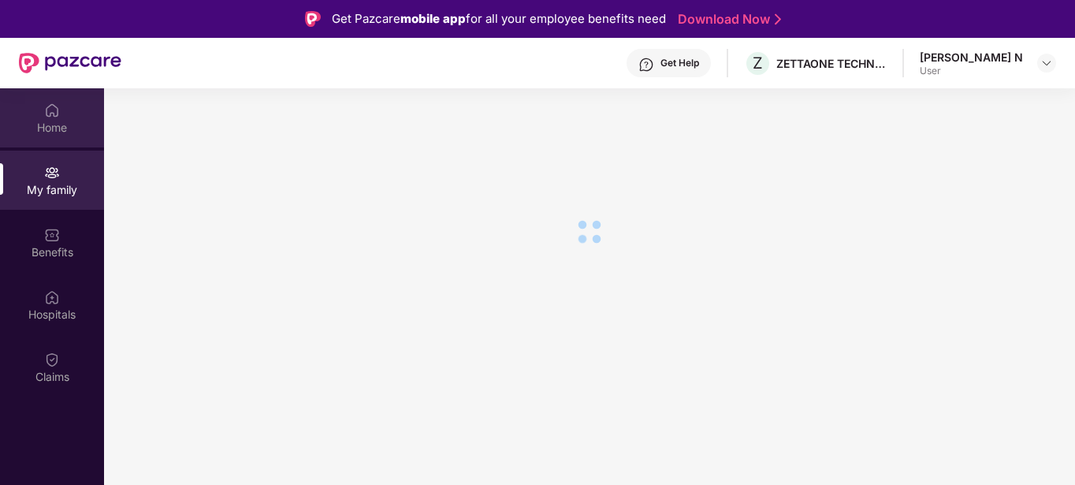
click at [50, 134] on div "Home" at bounding box center [52, 128] width 104 height 16
